Goal: Task Accomplishment & Management: Use online tool/utility

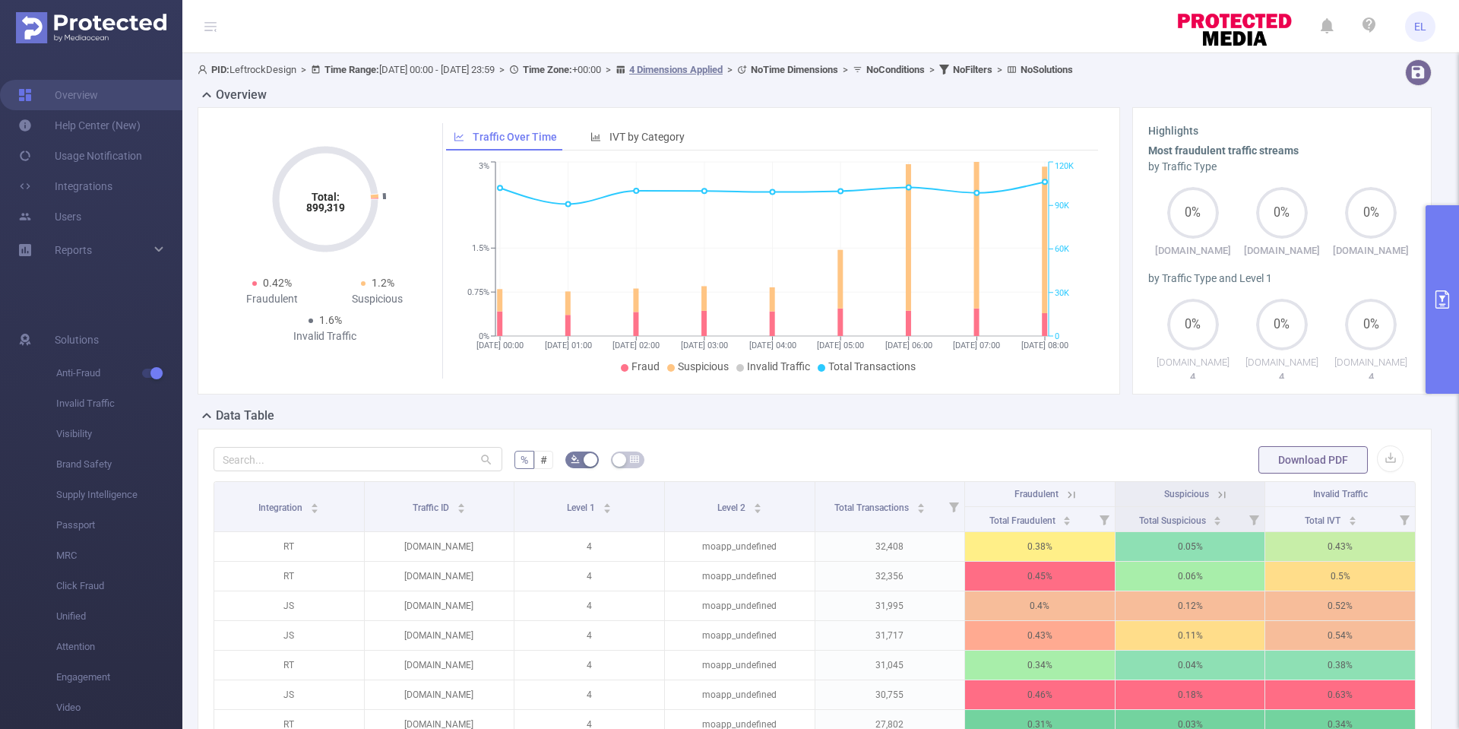
click at [147, 25] on img at bounding box center [91, 27] width 150 height 31
click at [1136, 327] on button "primary" at bounding box center [1441, 299] width 33 height 188
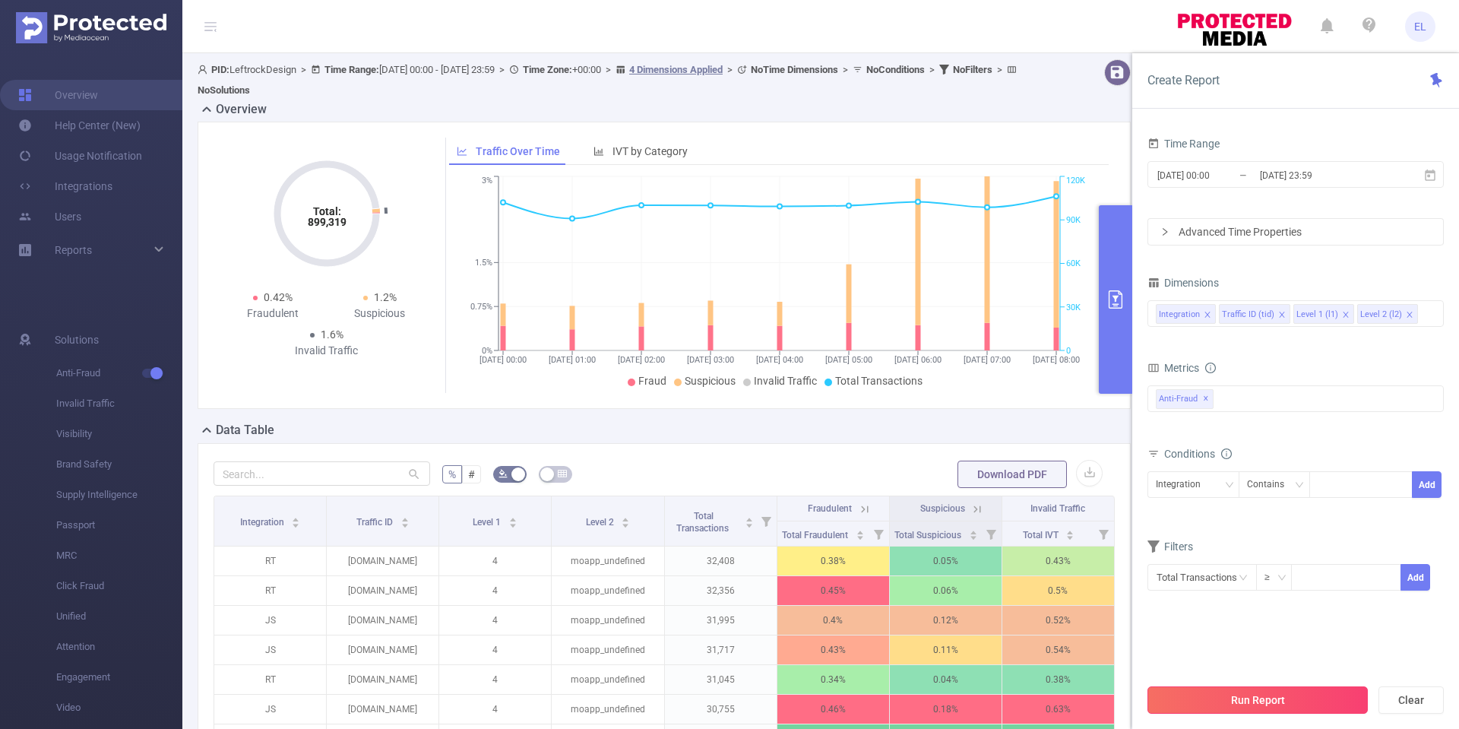
click at [1136, 559] on button "Run Report" at bounding box center [1257, 699] width 220 height 27
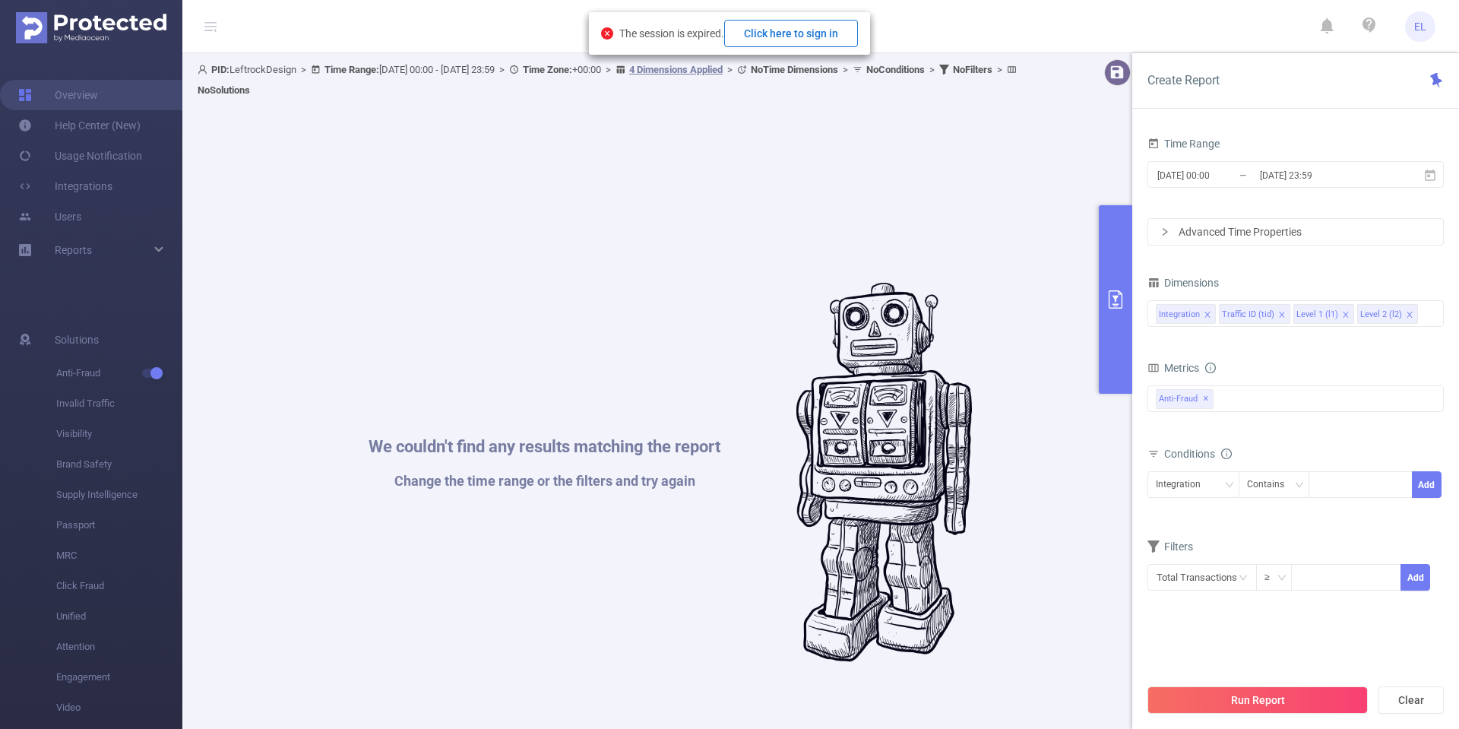
click at [840, 29] on button "Click here to sign in" at bounding box center [791, 33] width 134 height 27
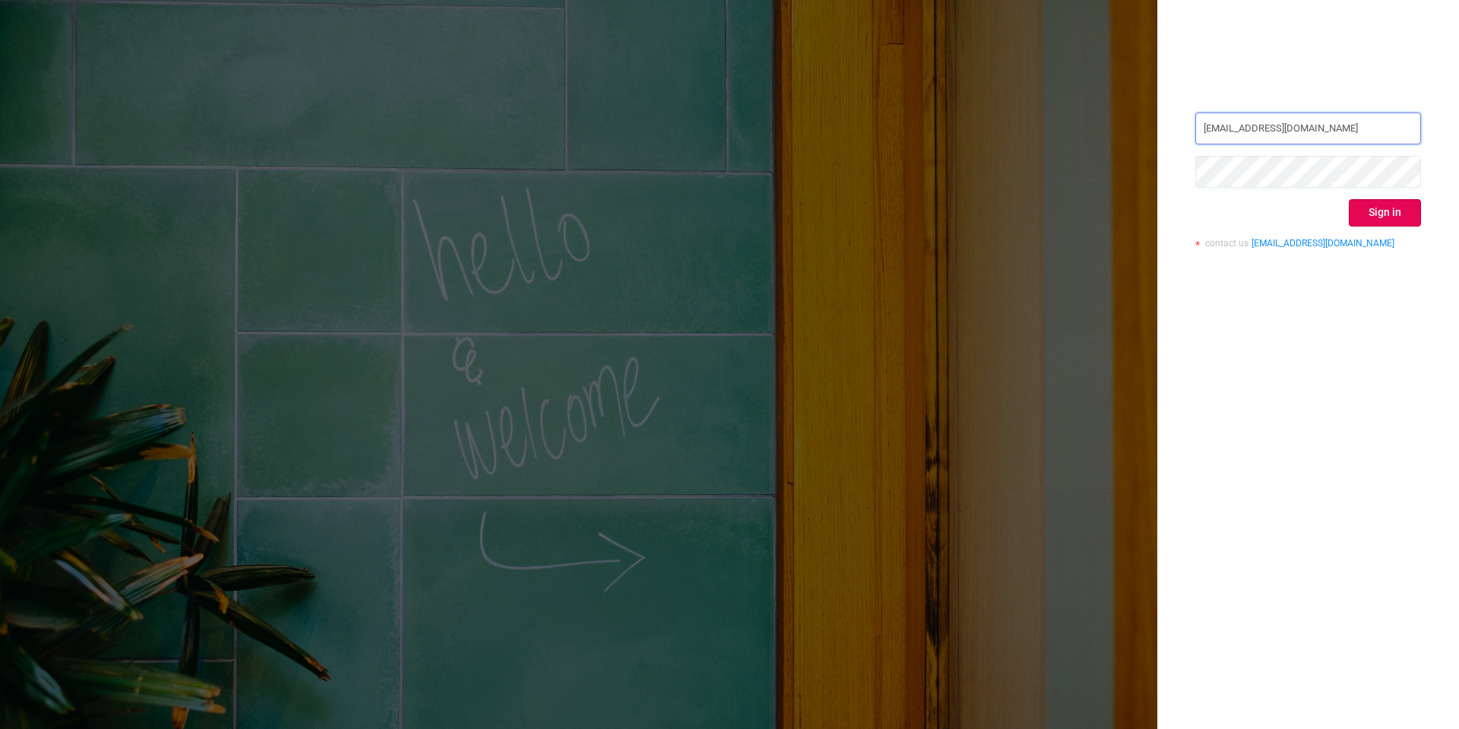
click at [1358, 118] on input "vladilen.sitnikov@umg.team" at bounding box center [1308, 128] width 226 height 32
type input "evan.leftwich@buzzworthy.com"
click at [1390, 216] on button "Sign in" at bounding box center [1385, 212] width 72 height 27
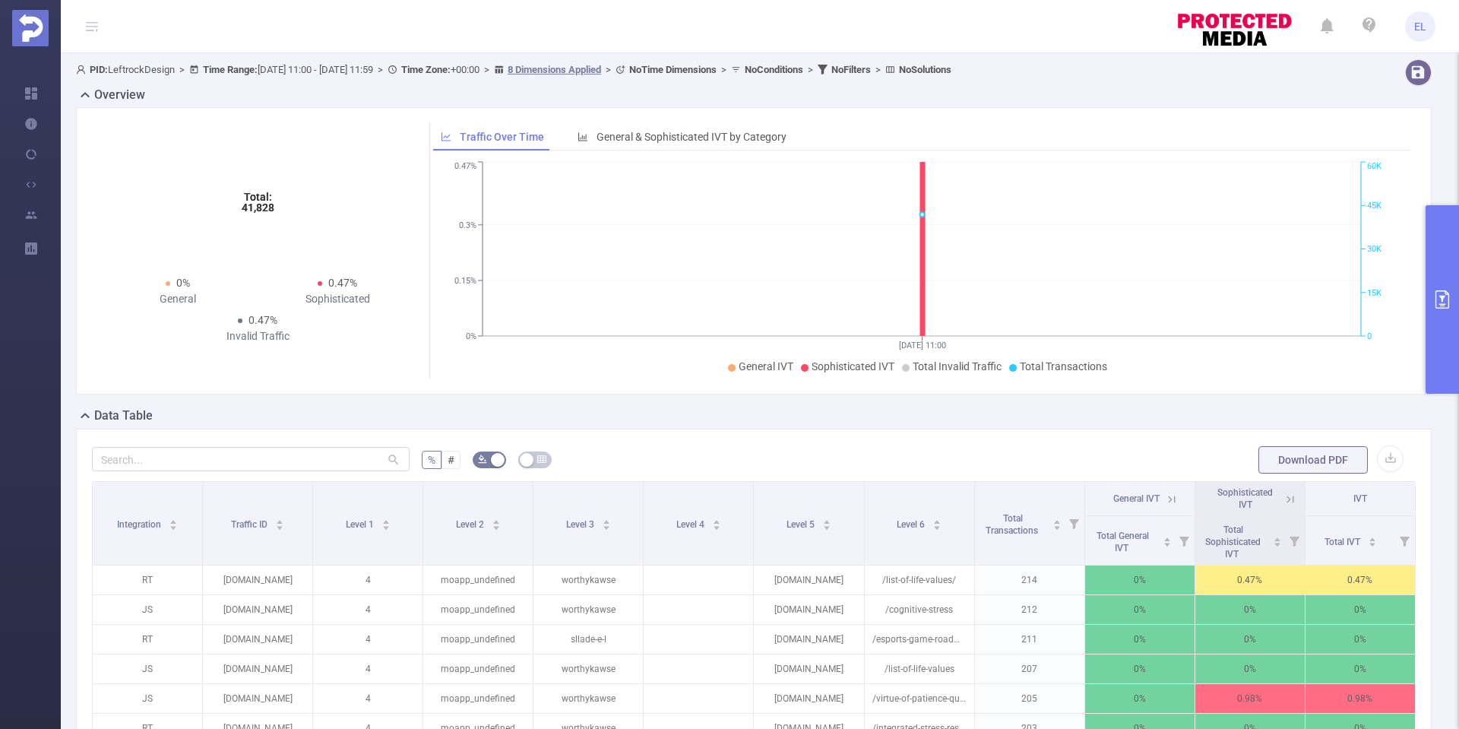
click at [1453, 300] on button "primary" at bounding box center [1441, 299] width 33 height 188
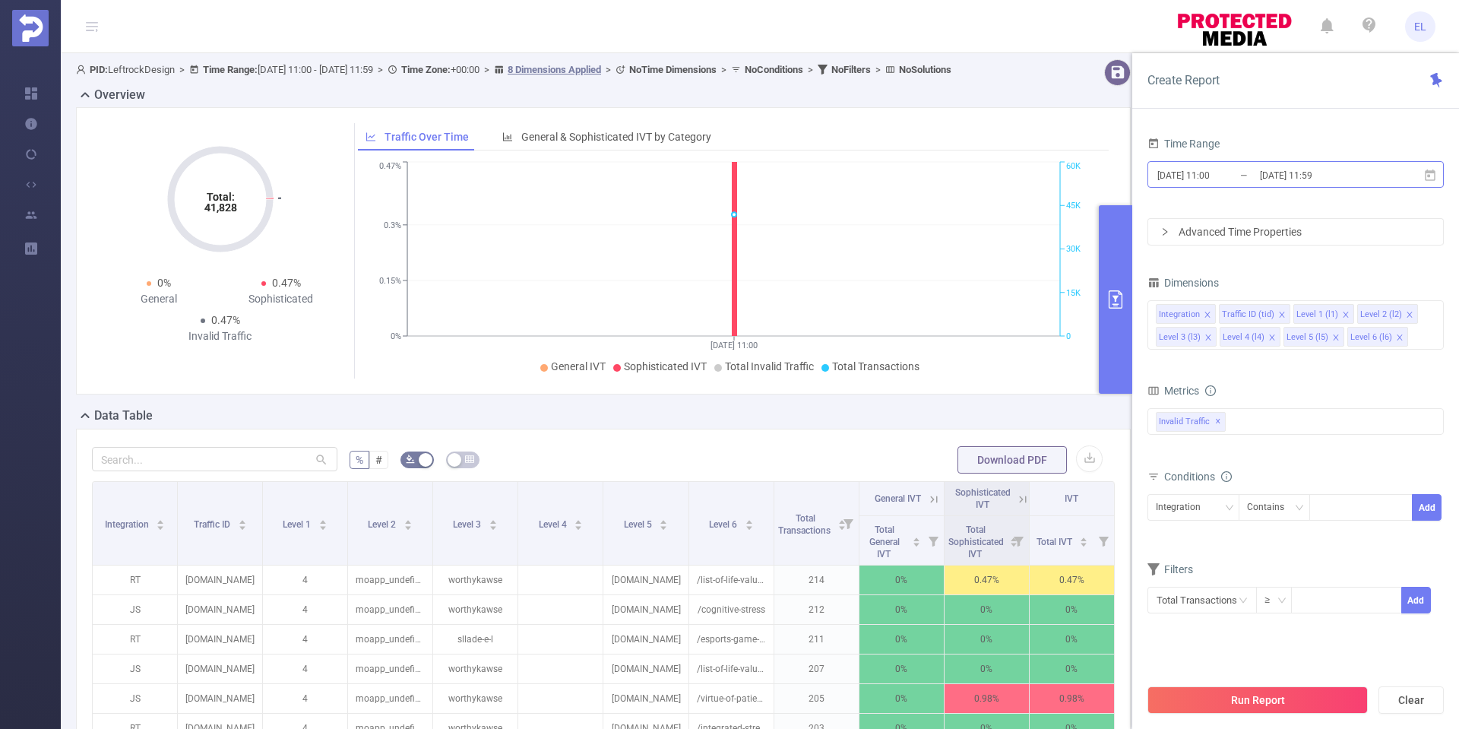
click at [1257, 179] on input "2025-08-22 11:00" at bounding box center [1217, 175] width 123 height 21
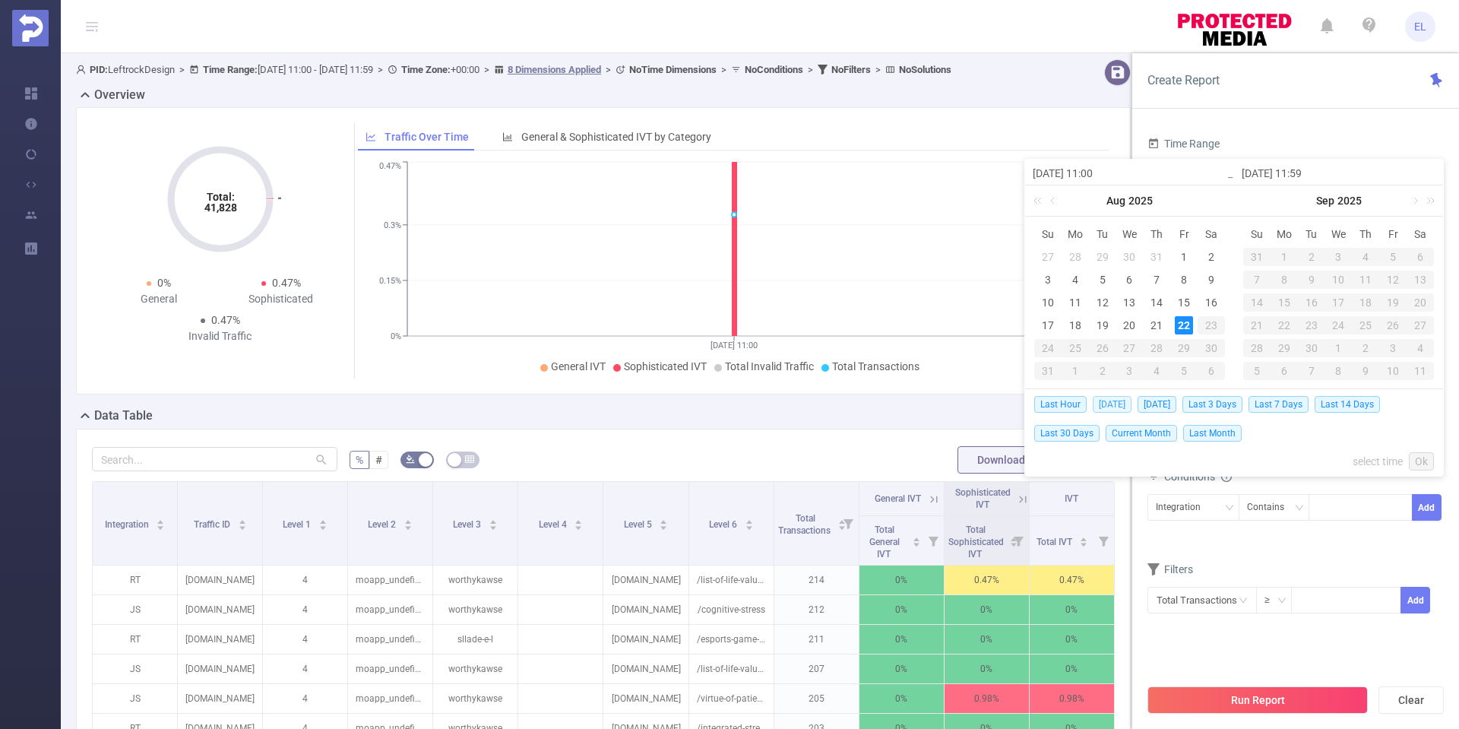
click at [1111, 405] on span "Today" at bounding box center [1112, 404] width 39 height 17
type input "2025-08-22 00:00"
type input "2025-08-22 23:59"
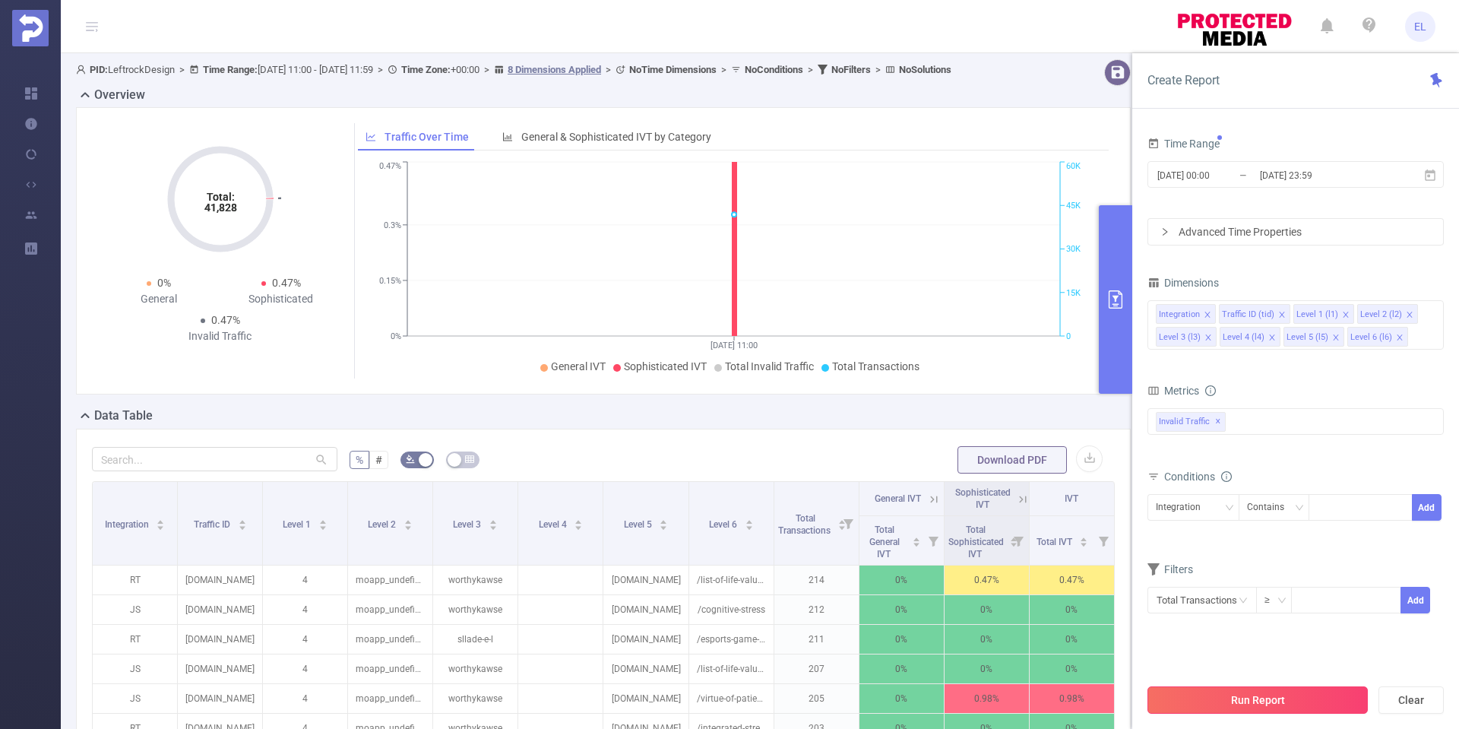
click at [1247, 697] on button "Run Report" at bounding box center [1257, 699] width 220 height 27
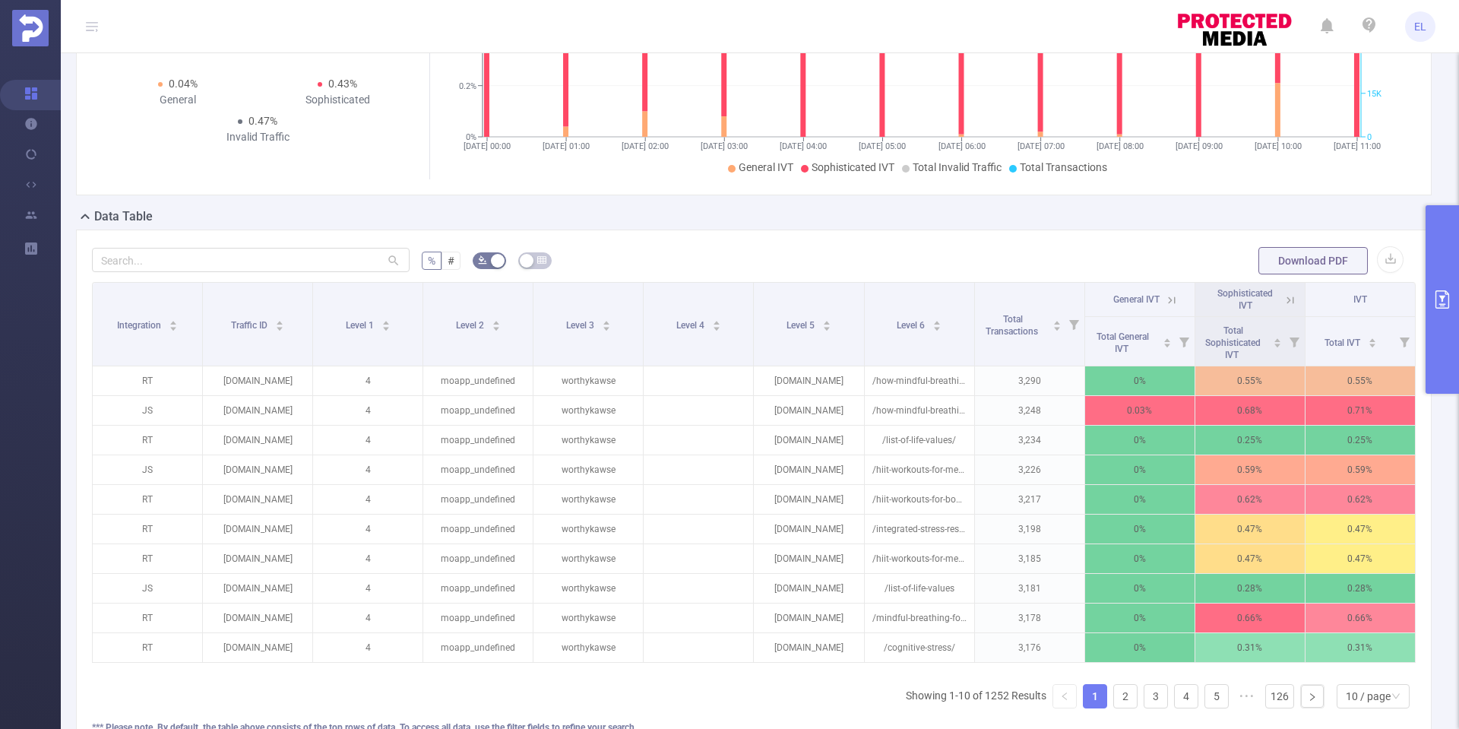
scroll to position [201, 0]
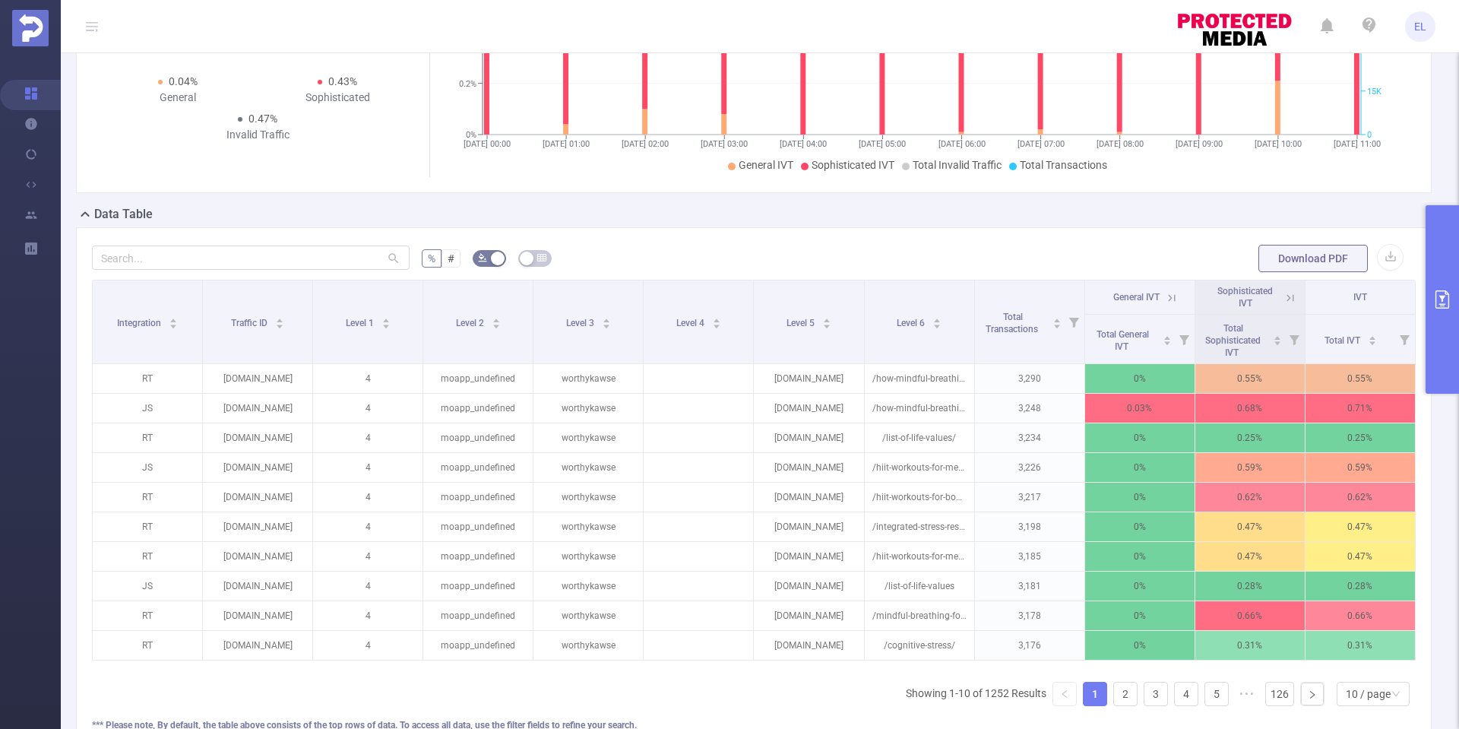
click at [1444, 314] on button "primary" at bounding box center [1441, 299] width 33 height 188
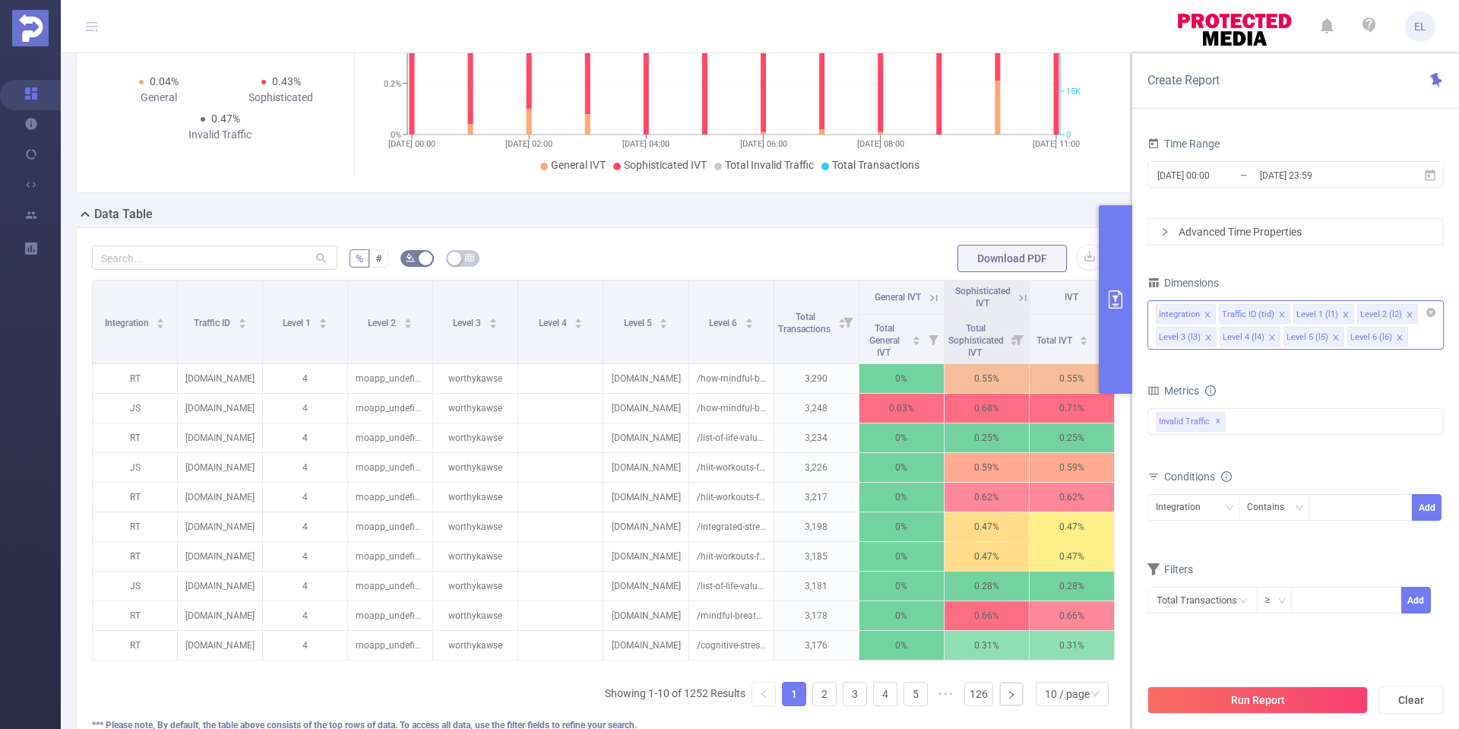
click at [1280, 311] on icon "icon: close" at bounding box center [1282, 315] width 8 height 8
click at [1395, 316] on icon "icon: close" at bounding box center [1399, 315] width 8 height 8
click at [1210, 337] on li "Level 5 (l5)" at bounding box center [1186, 337] width 61 height 20
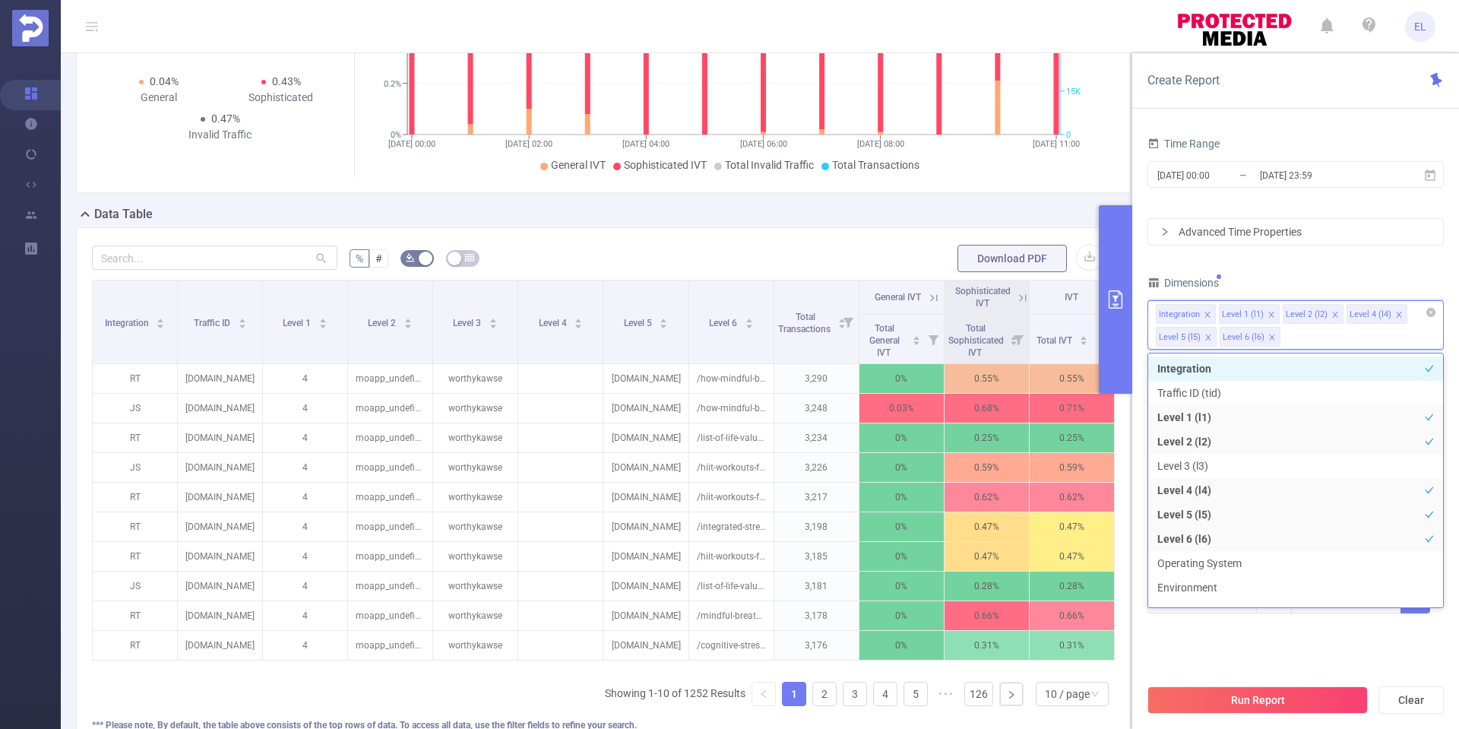
click at [1209, 337] on icon "icon: close" at bounding box center [1208, 338] width 8 height 8
click at [1210, 337] on icon "icon: close" at bounding box center [1208, 338] width 8 height 8
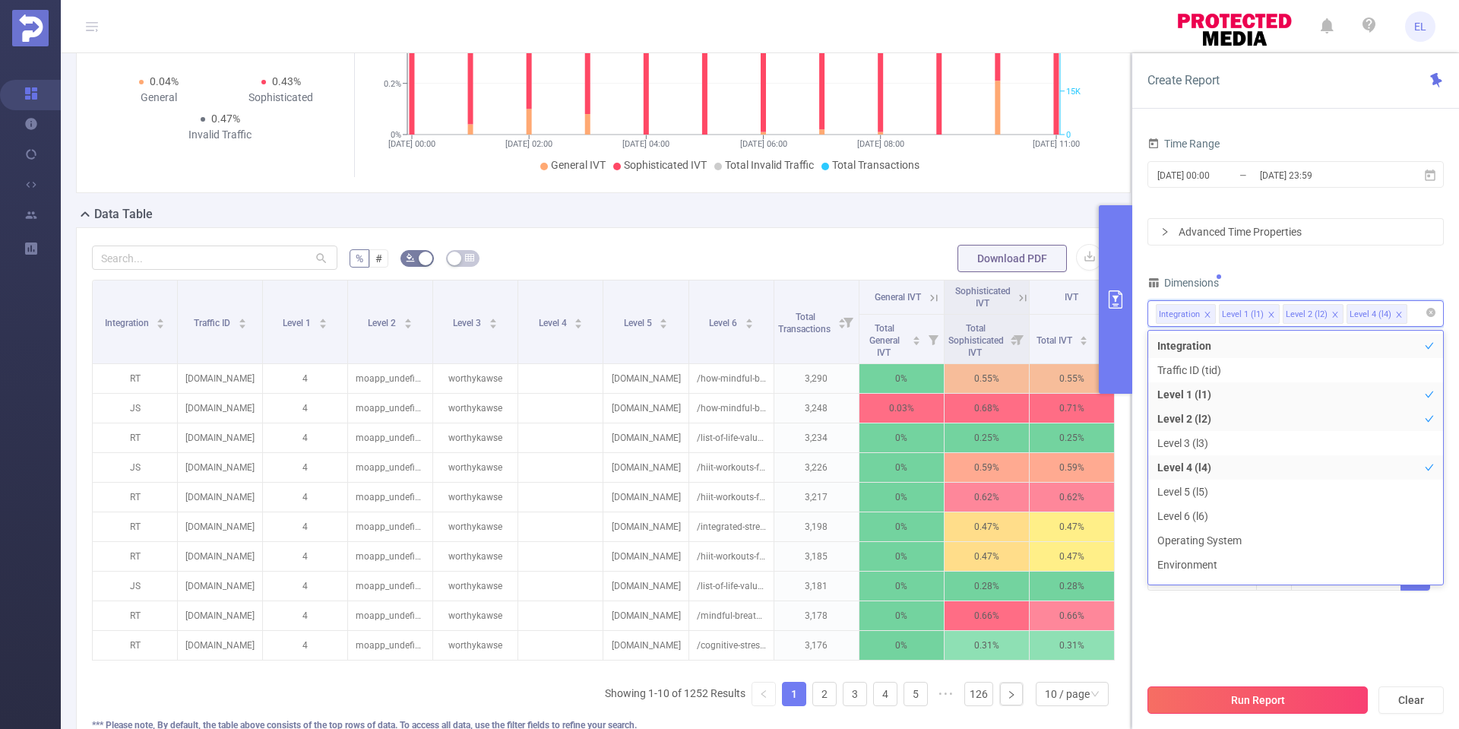
click at [1238, 698] on button "Run Report" at bounding box center [1257, 699] width 220 height 27
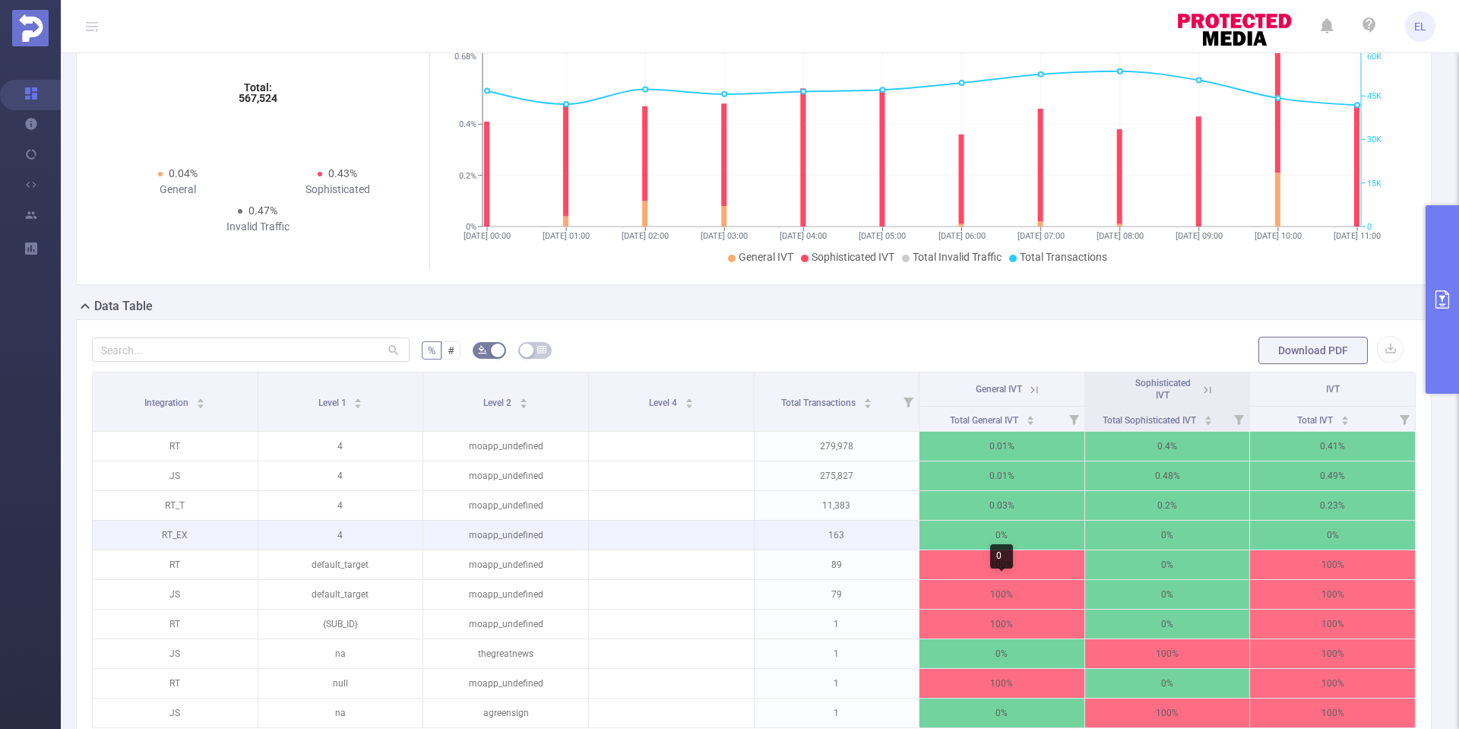
scroll to position [146, 0]
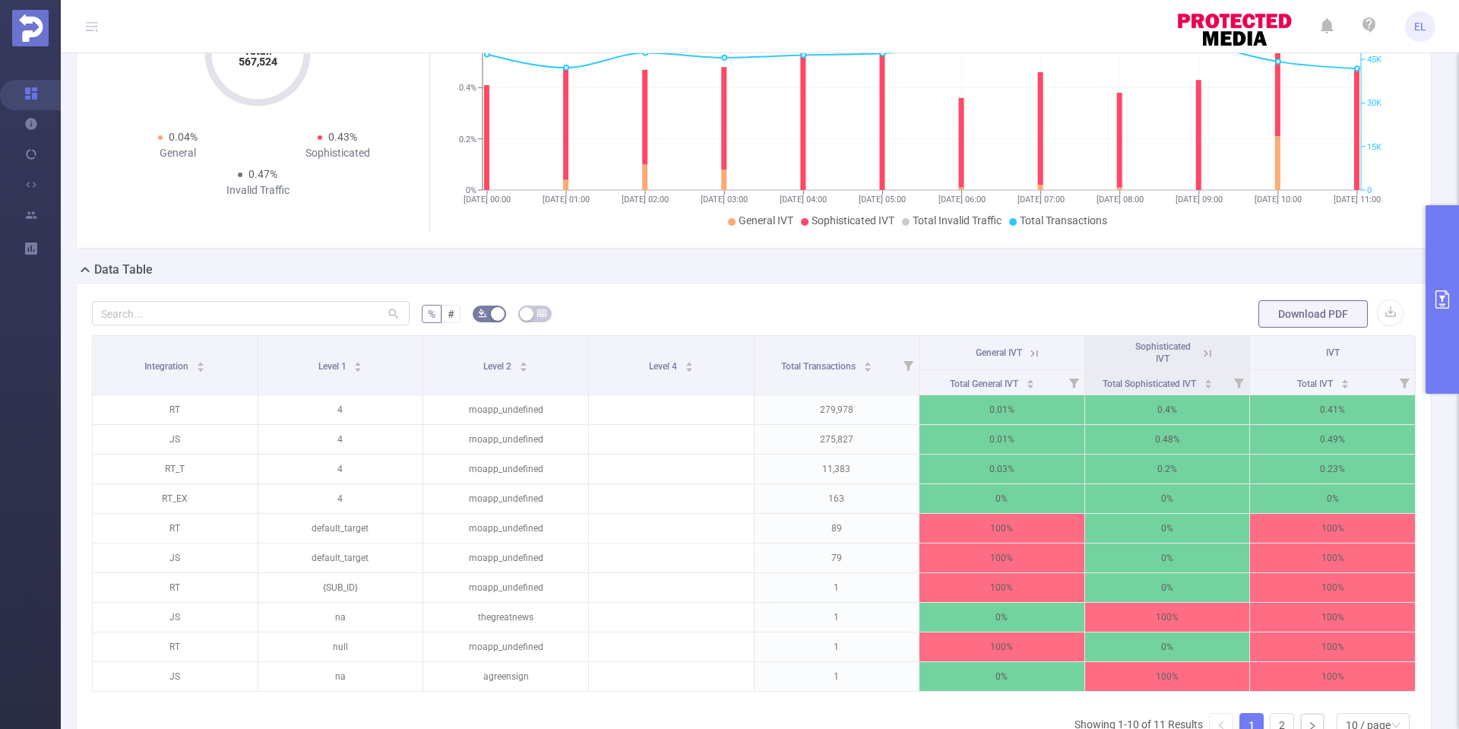
click at [1038, 349] on icon at bounding box center [1034, 353] width 14 height 14
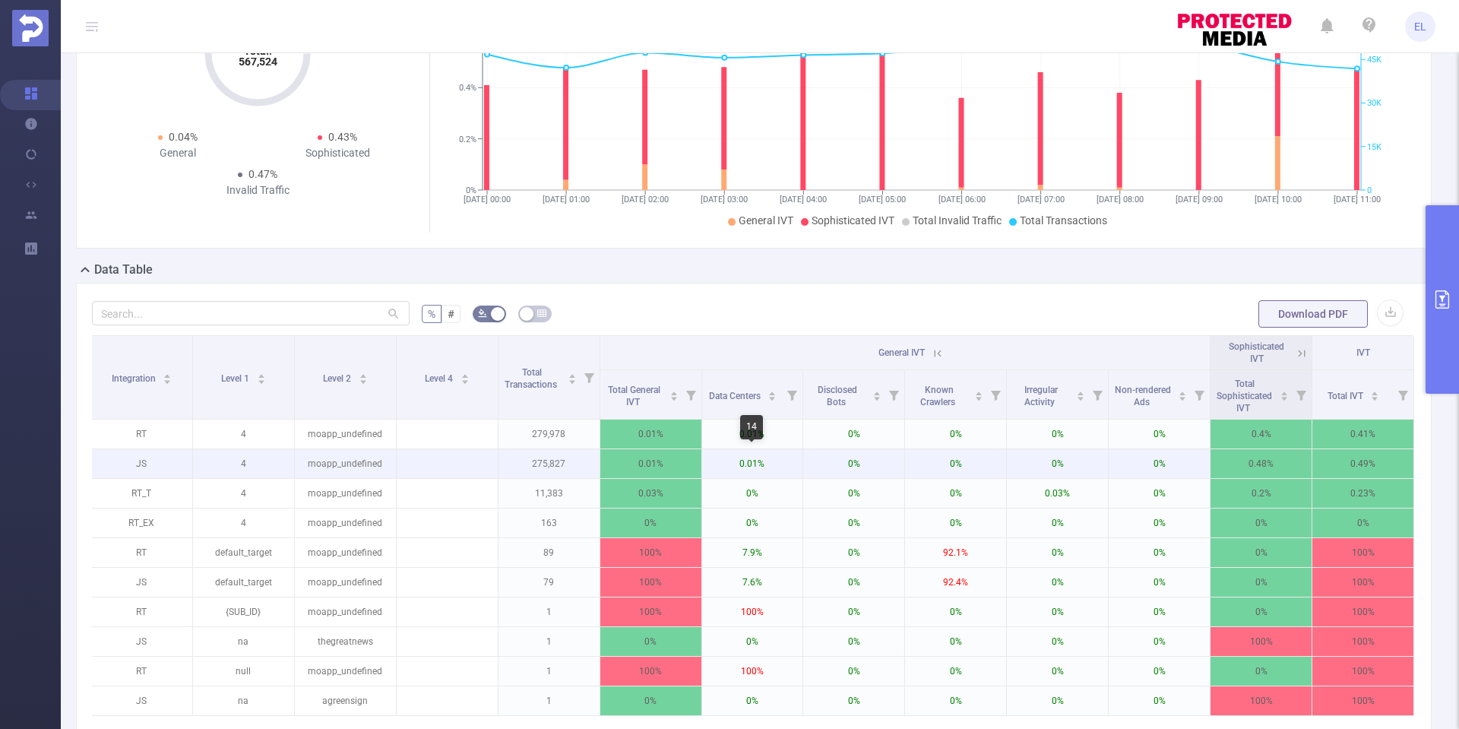
scroll to position [0, 3]
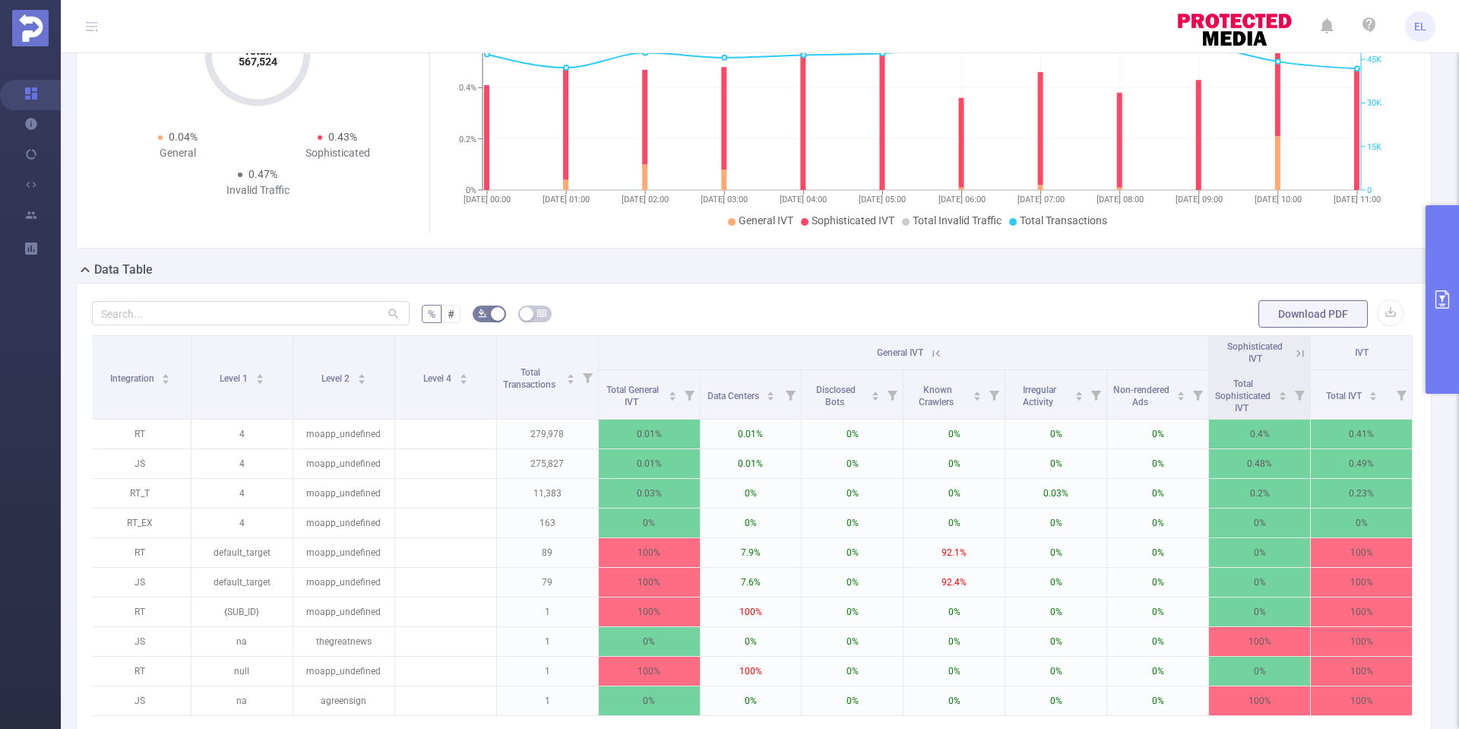
click at [1295, 353] on icon at bounding box center [1300, 353] width 14 height 14
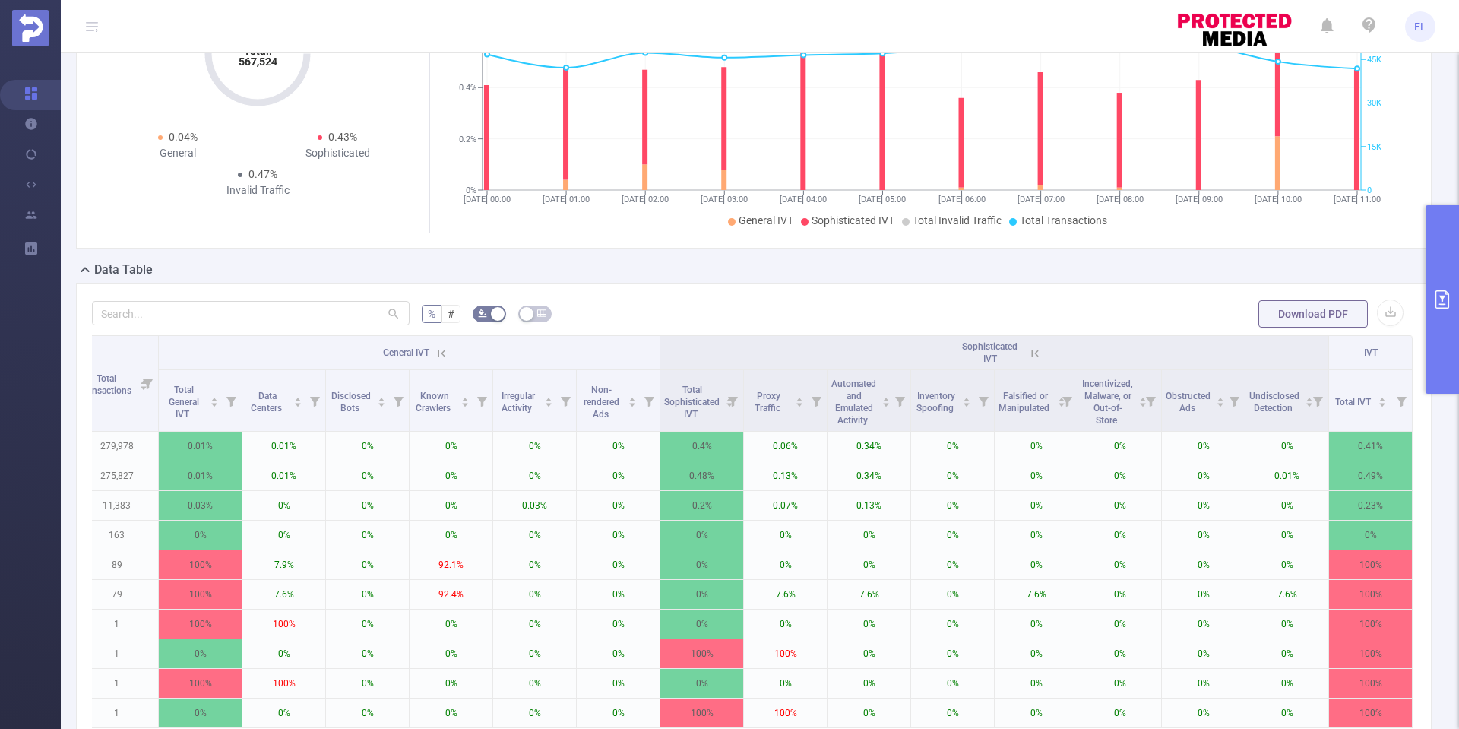
scroll to position [0, 0]
